Goal: Contribute content: Contribute content

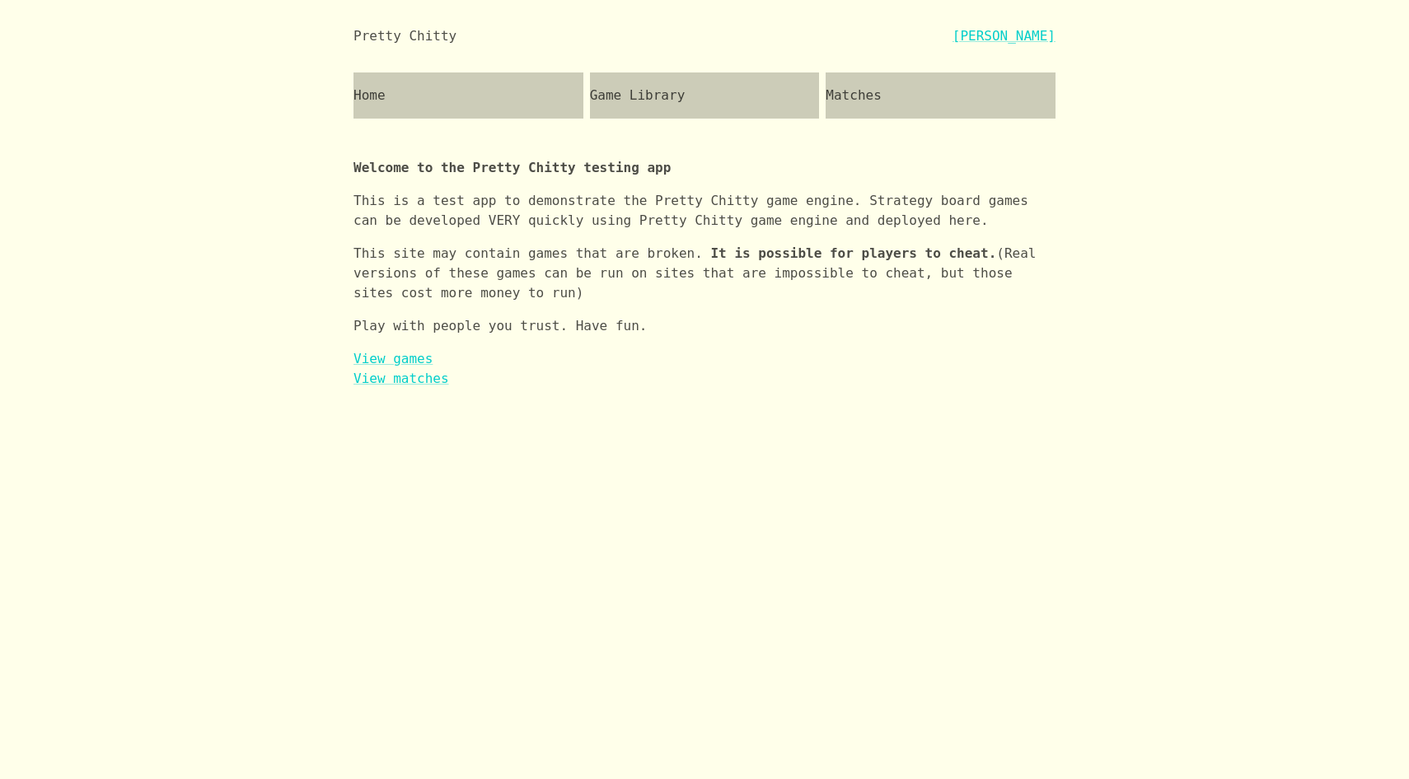
click at [648, 96] on div "Game Library" at bounding box center [705, 96] width 230 height 46
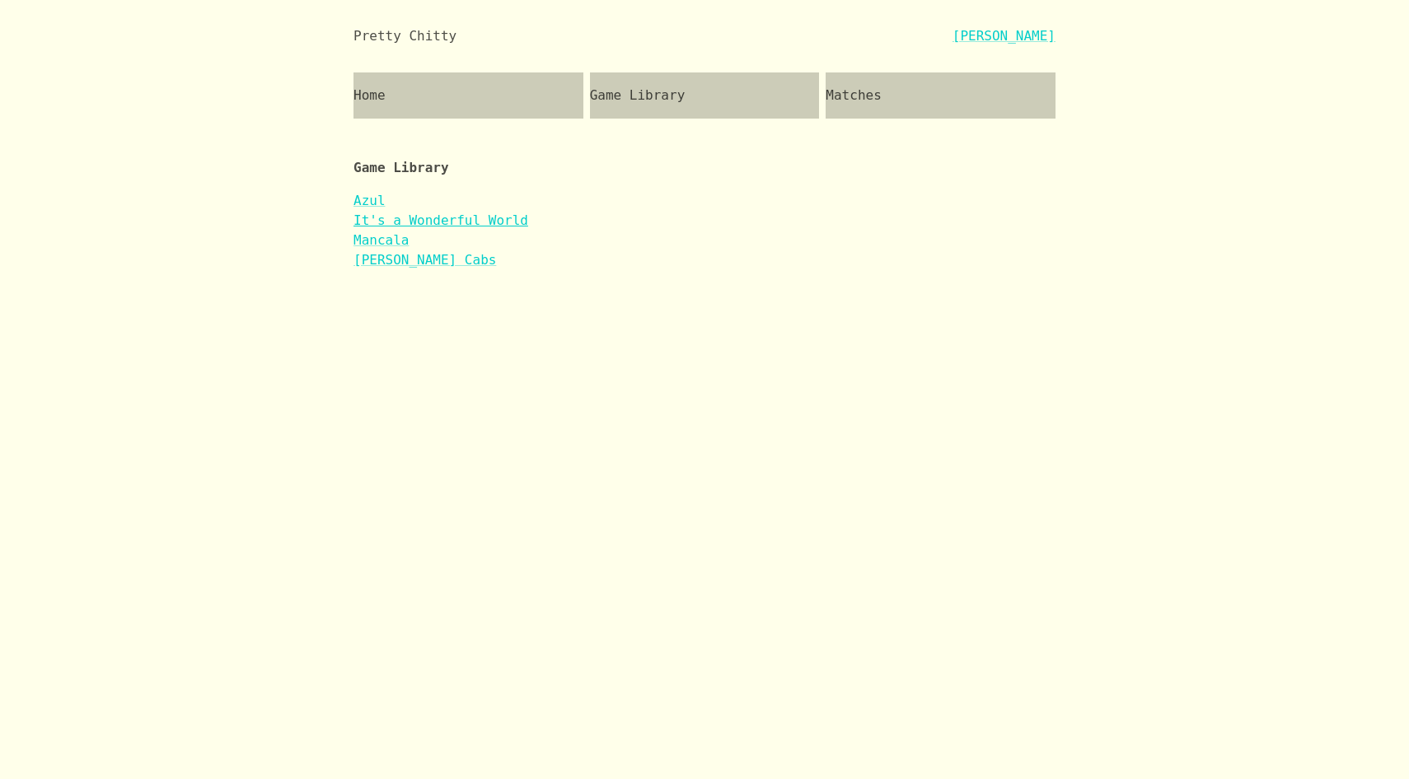
click at [400, 218] on link "It's a Wonderful World" at bounding box center [440, 221] width 175 height 16
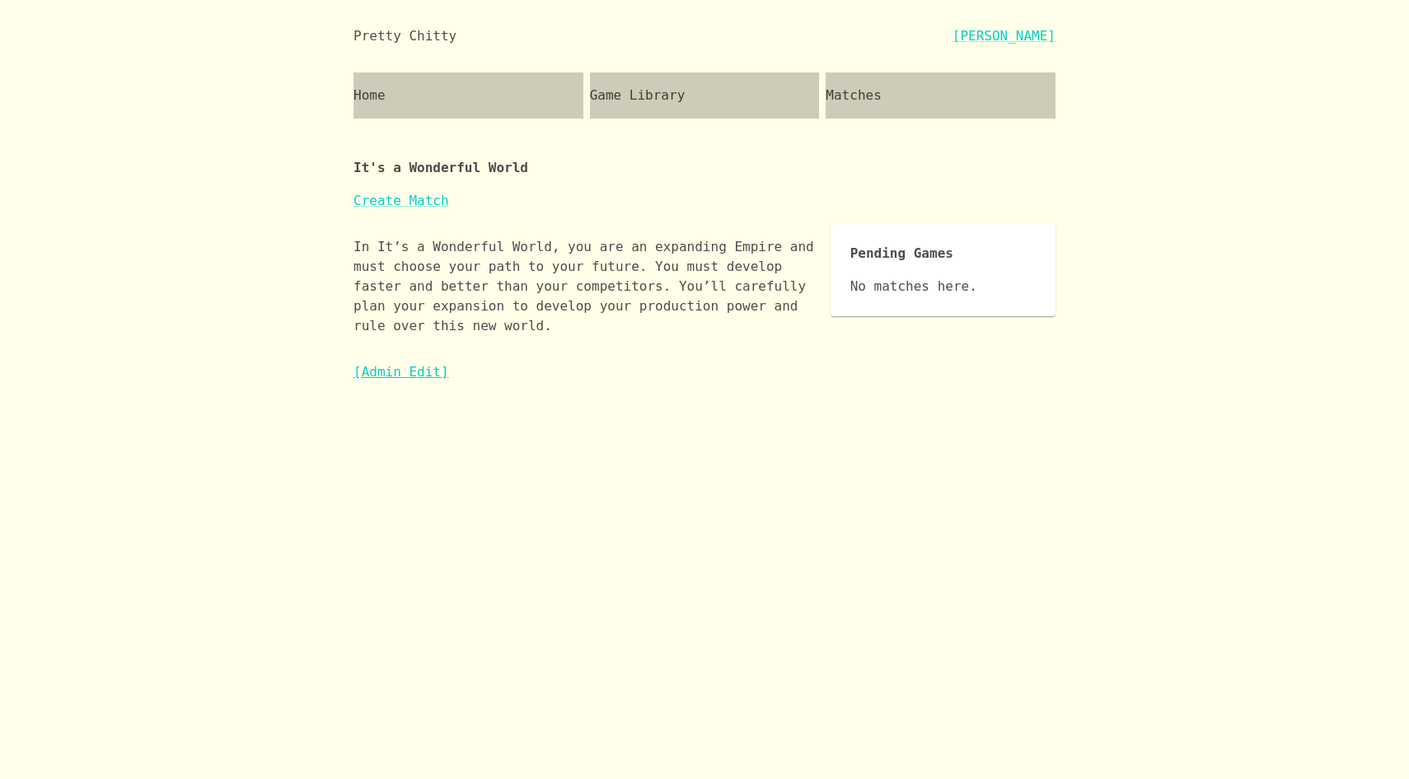
click at [388, 374] on link "[Admin Edit]" at bounding box center [401, 372] width 96 height 16
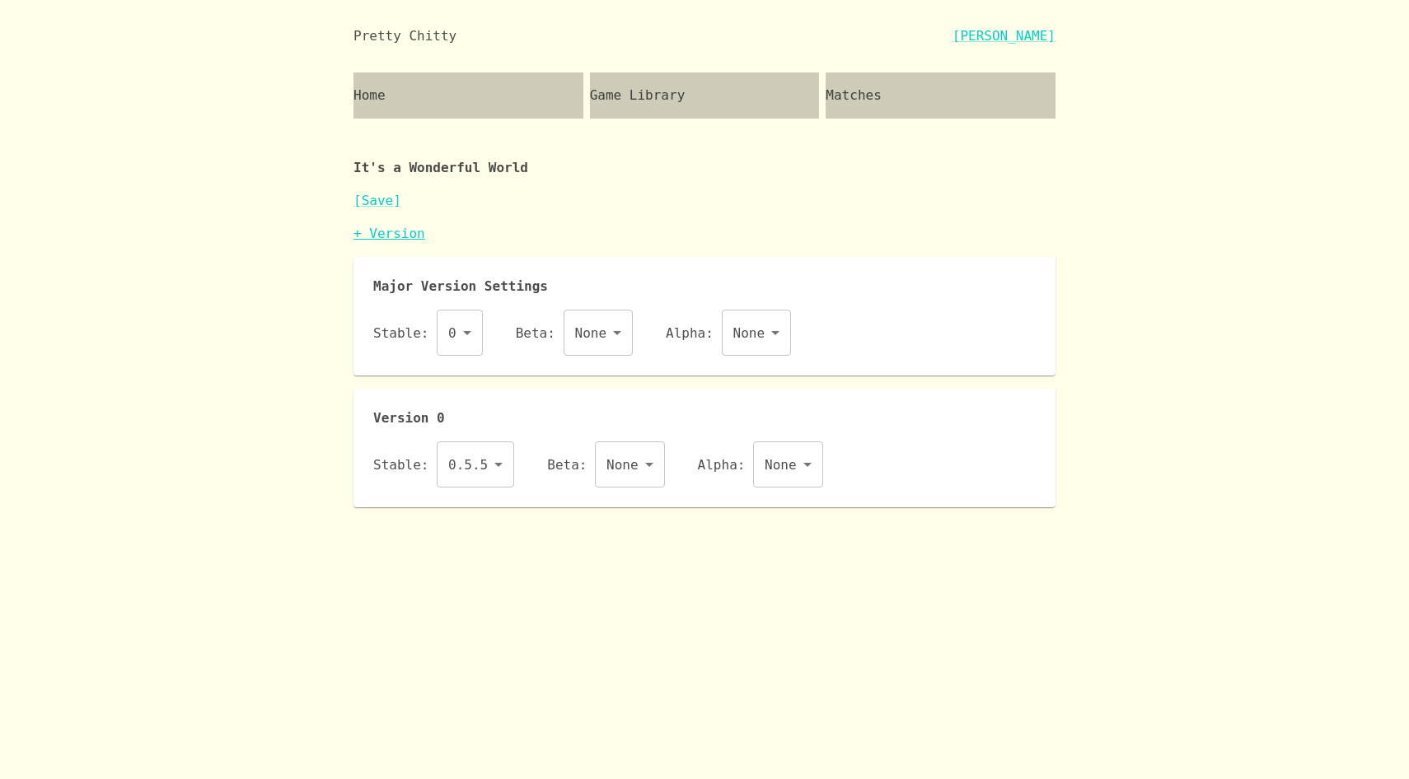
click at [396, 232] on link "+ Version" at bounding box center [389, 234] width 72 height 16
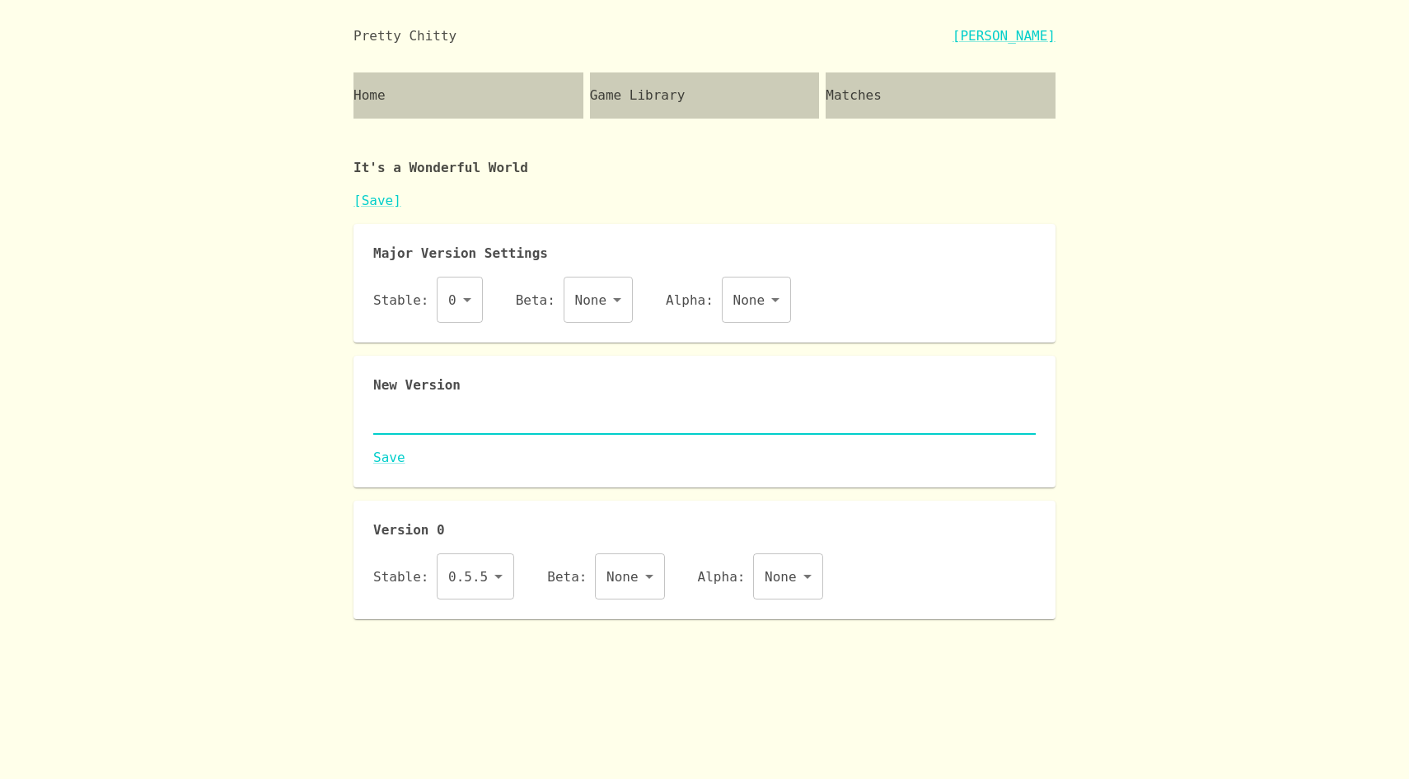
click at [477, 425] on textarea at bounding box center [704, 421] width 662 height 19
paste textarea "{ "id": "iaww", "name": "It's a Wonderful World", "major": 0, "description": "I…"
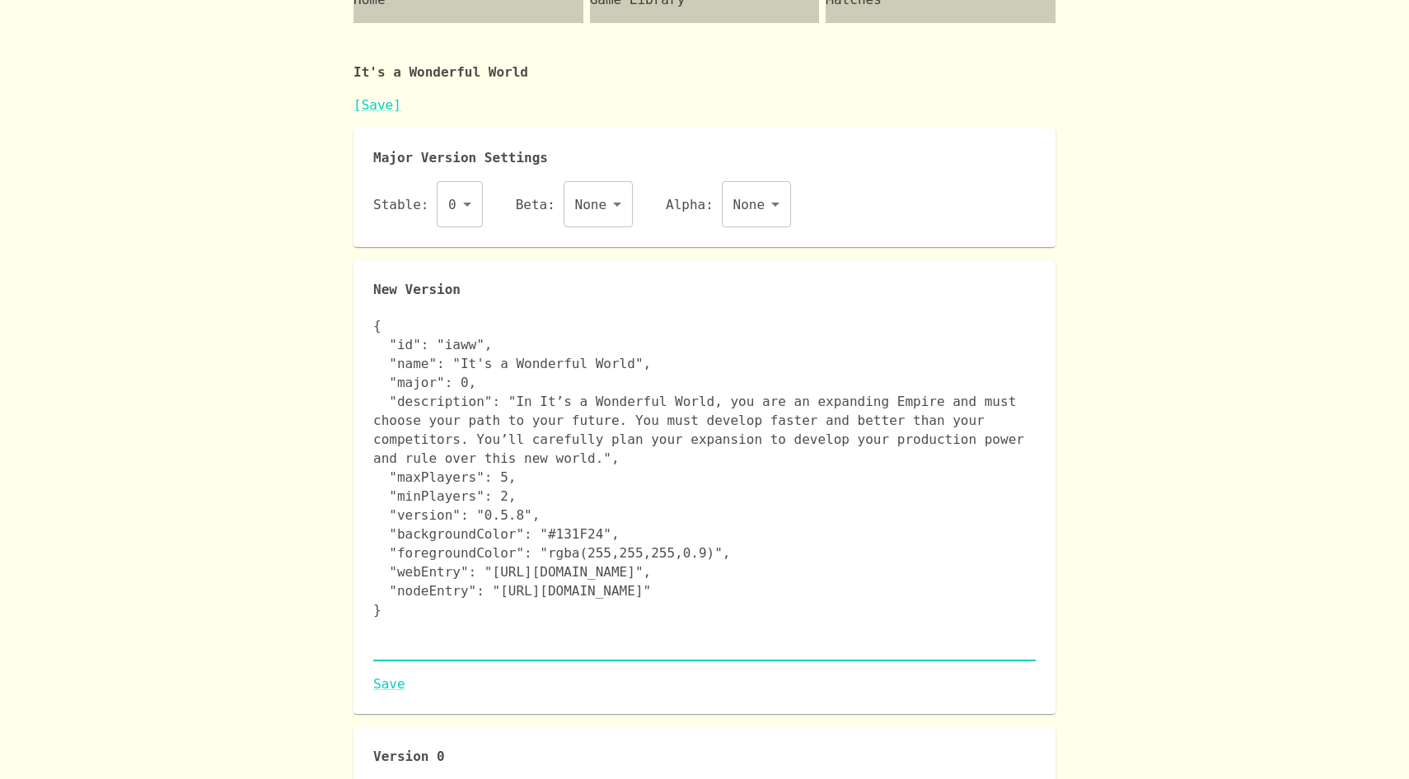
scroll to position [176, 0]
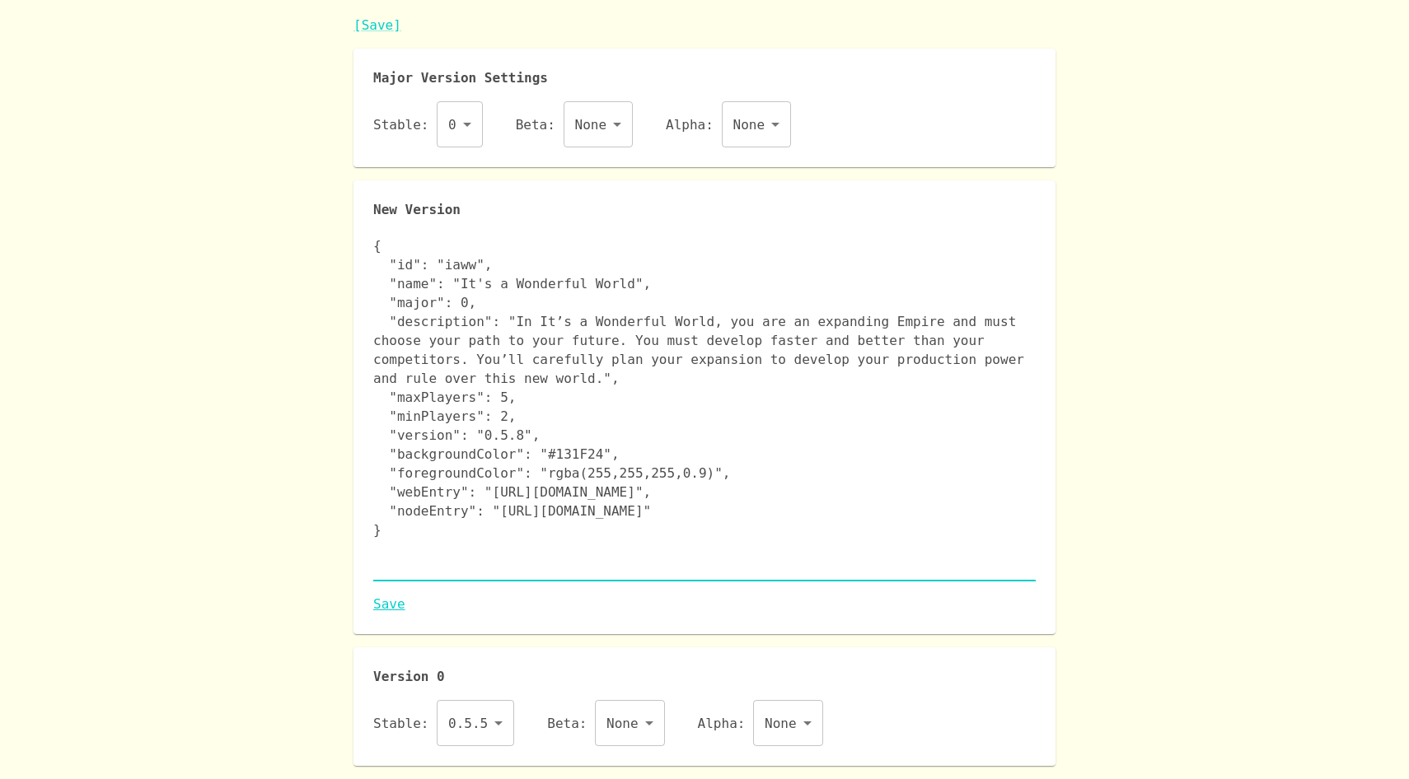
type textarea "{ "id": "iaww", "name": "It's a Wonderful World", "major": 0, "description": "I…"
click at [385, 602] on link "Save" at bounding box center [704, 605] width 662 height 20
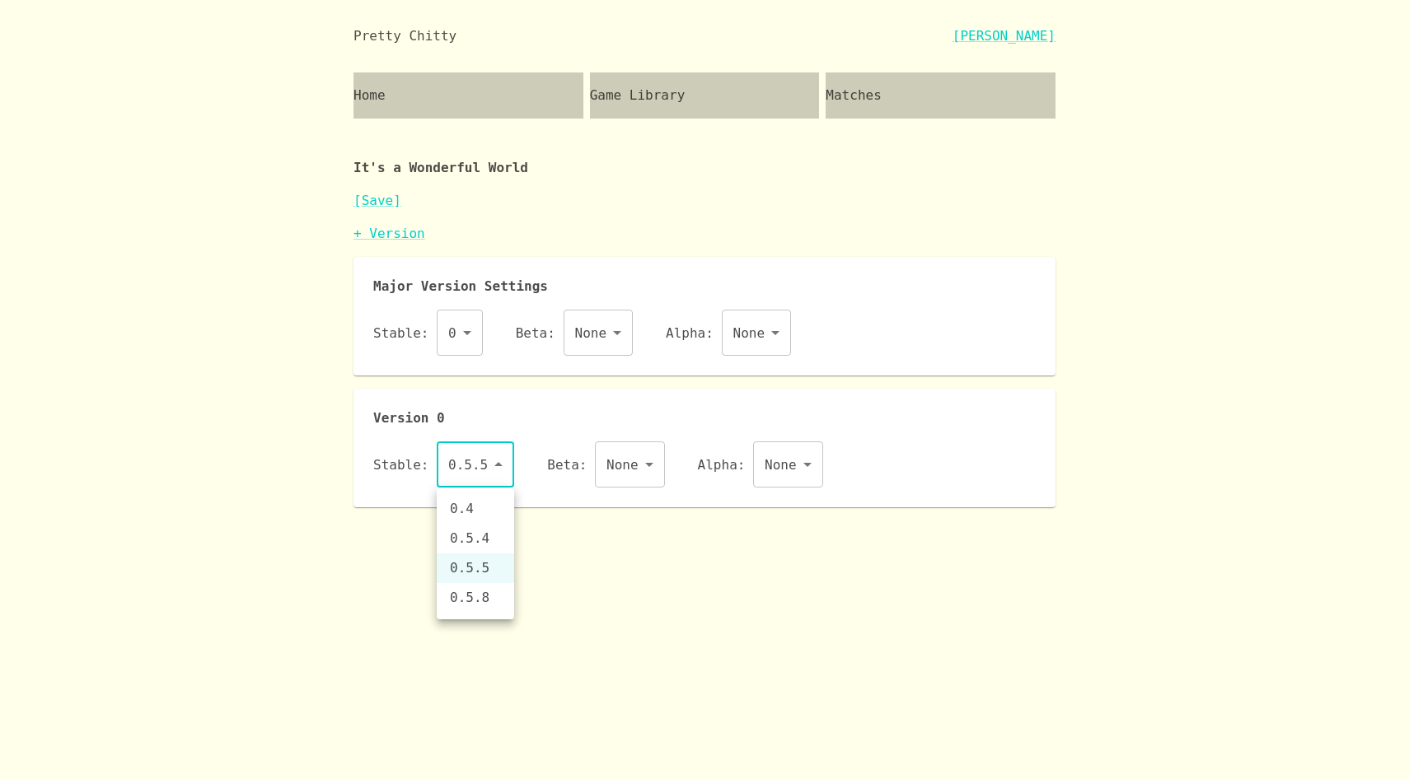
click at [494, 471] on body "Pretty Chitty [PERSON_NAME] Home Game Library Matches It's a Wonderful World [S…" at bounding box center [704, 254] width 1409 height 508
click at [490, 603] on li "0.5.8" at bounding box center [475, 598] width 77 height 30
click at [373, 199] on link "[Save]" at bounding box center [377, 201] width 48 height 16
click at [487, 466] on body "Pretty Chitty [PERSON_NAME] Home Game Library Matches It's a Wonderful World [S…" at bounding box center [704, 254] width 1409 height 508
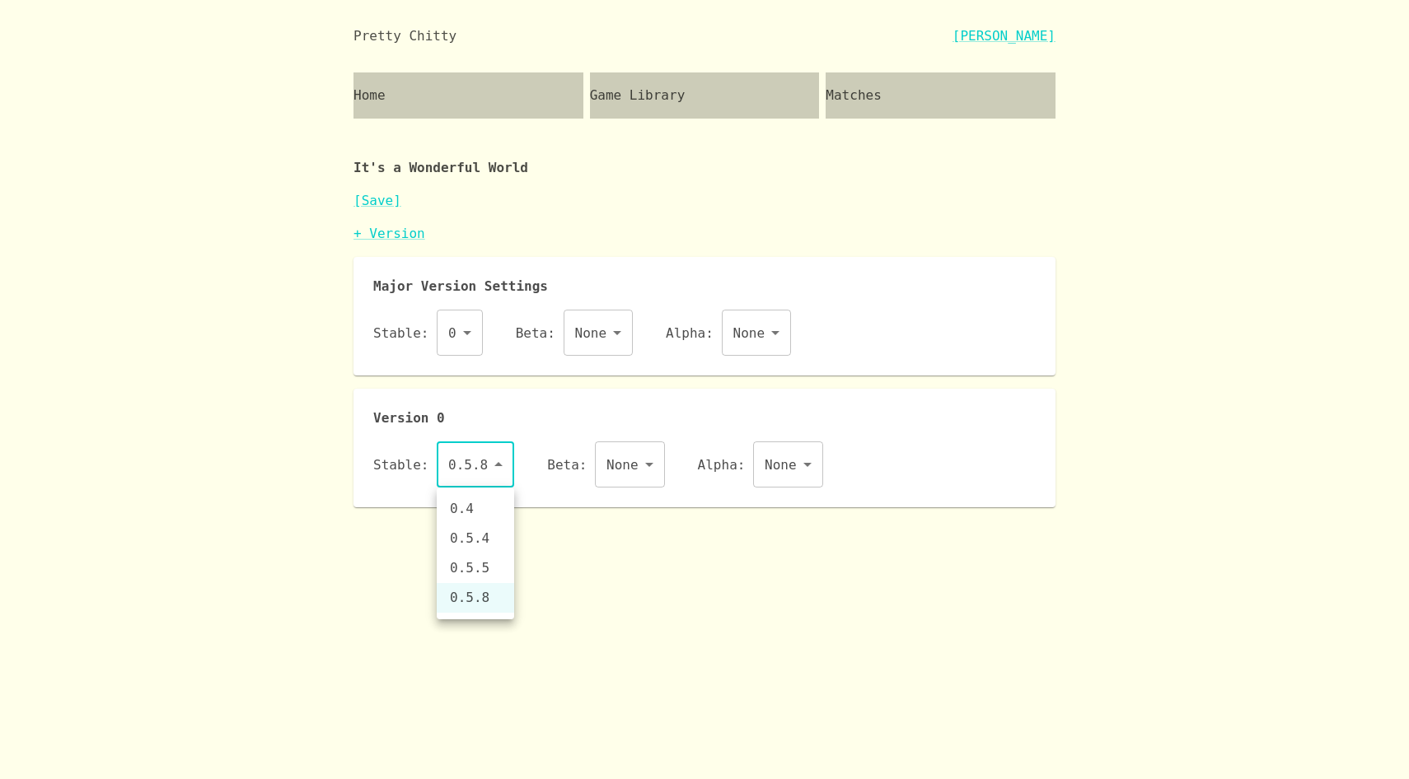
click at [487, 564] on li "0.5.5" at bounding box center [475, 569] width 77 height 30
type input "0.5.5"
click at [374, 197] on link "[Save]" at bounding box center [377, 201] width 48 height 16
